Goal: Check status: Check status

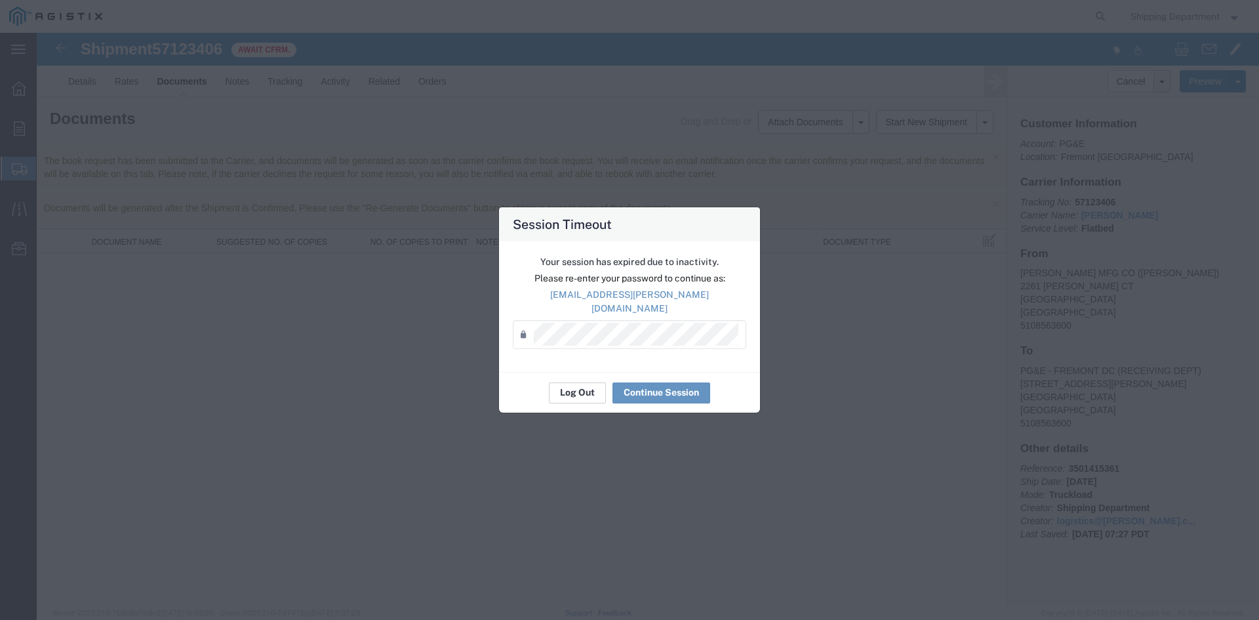
click at [582, 382] on button "Log Out" at bounding box center [577, 392] width 57 height 21
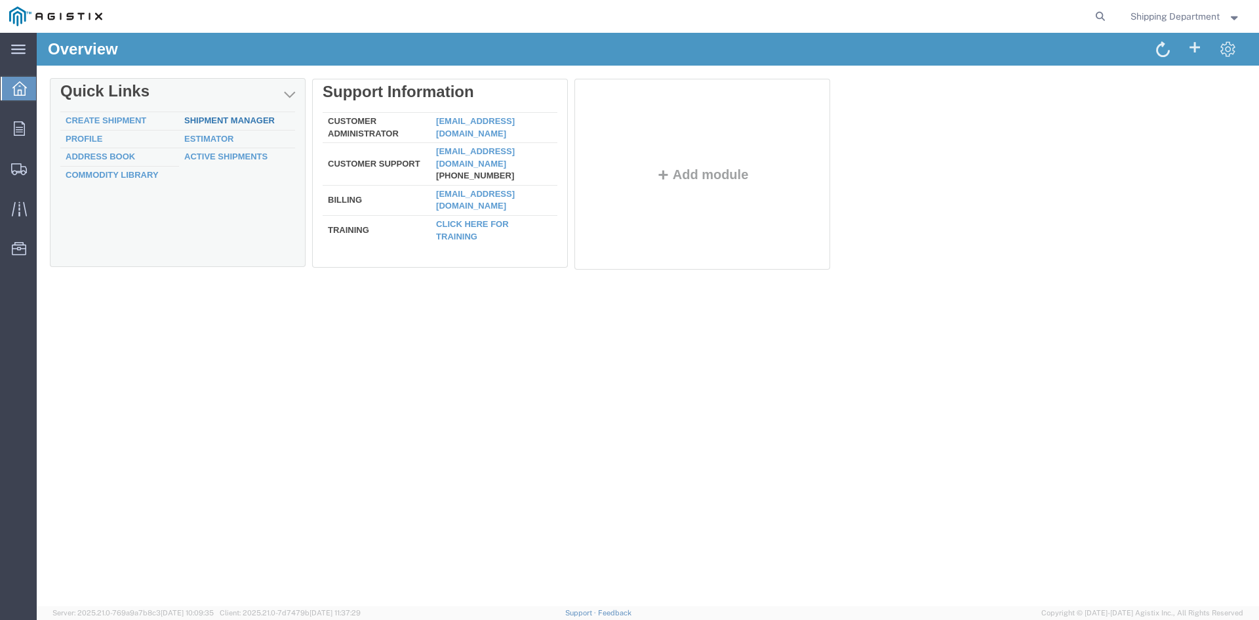
click at [218, 117] on div "Delete Quick Links Create Shipment Shipment Manager Profile Estimator Address B…" at bounding box center [648, 177] width 1196 height 197
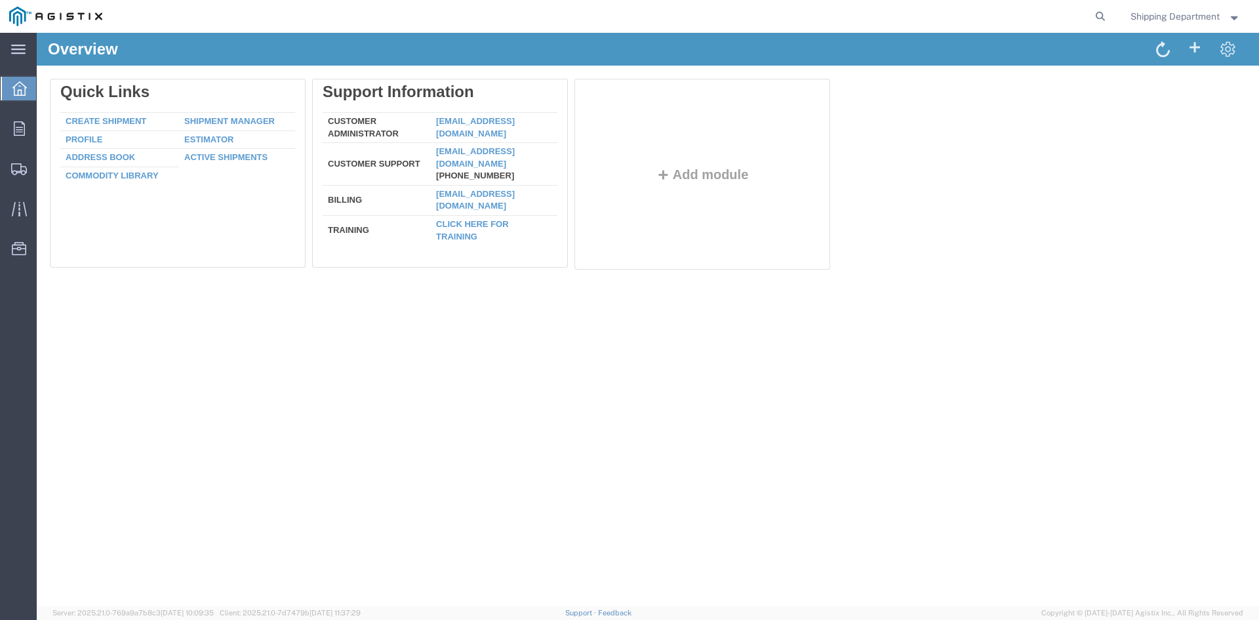
click at [218, 117] on link "Shipment Manager" at bounding box center [229, 121] width 90 height 10
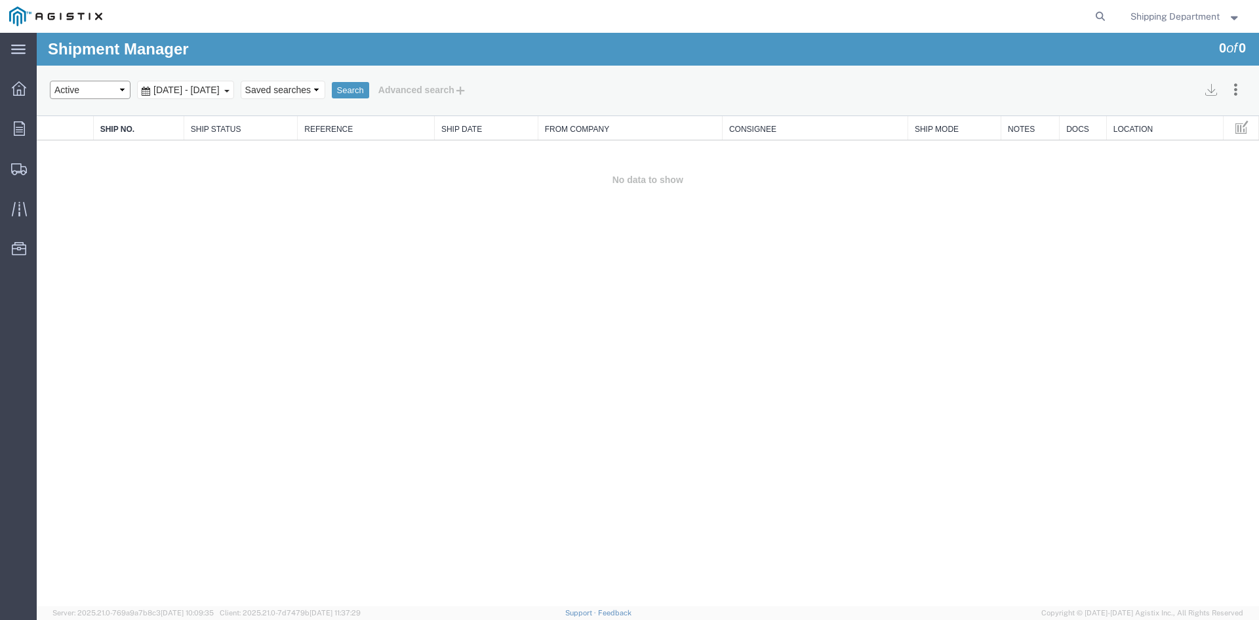
click at [120, 86] on select "Select status Active All Shipments Approved Booked Canceled Delivered Denied Ne…" at bounding box center [90, 90] width 81 height 18
select select "ALL"
click at [50, 81] on select "Select status Active All Shipments Approved Booked Canceled Delivered Denied Ne…" at bounding box center [90, 90] width 81 height 18
click at [369, 85] on button "Search" at bounding box center [350, 90] width 37 height 17
